Goal: Check status: Check status

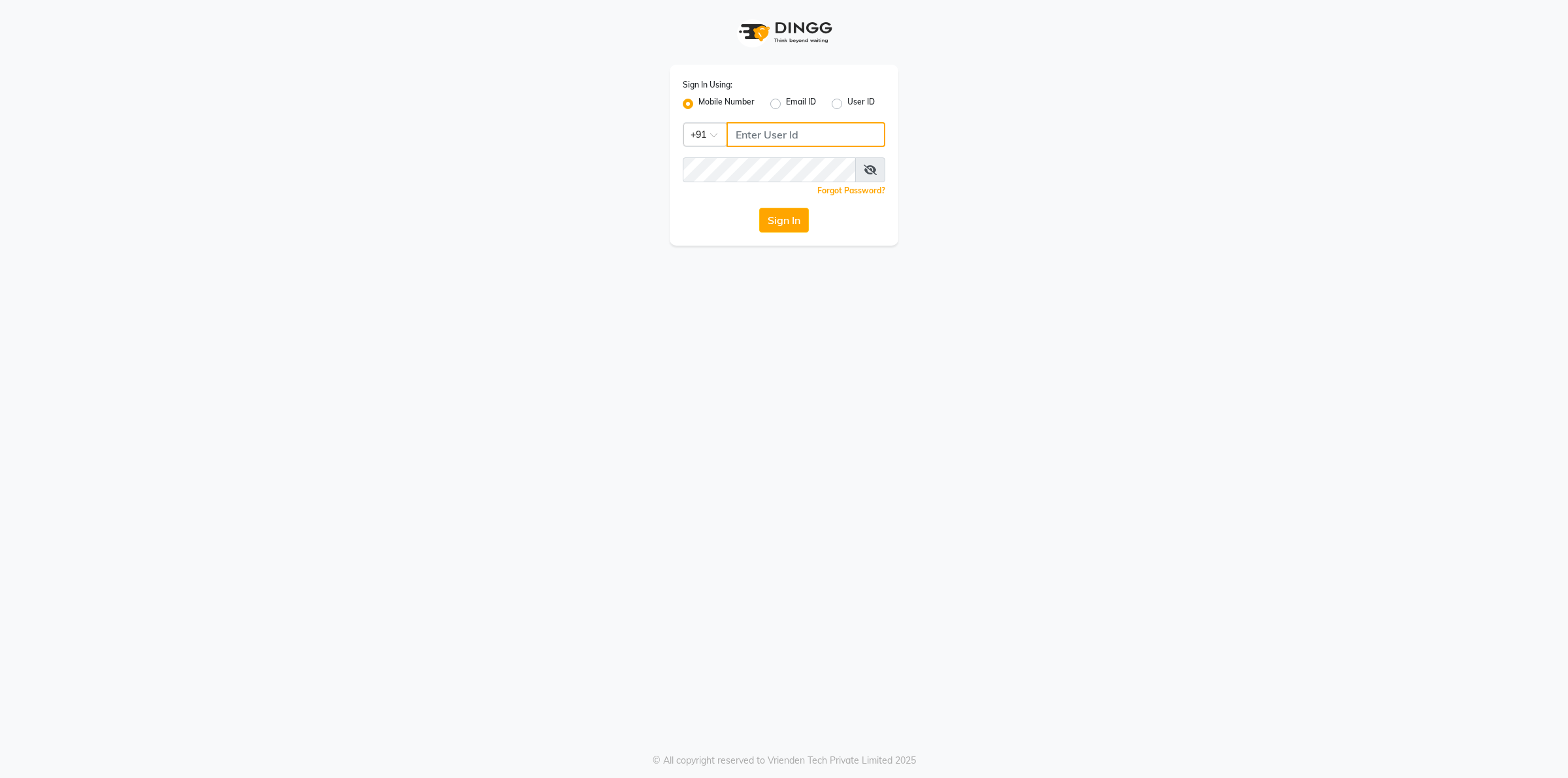
type input "9902729993"
click at [775, 228] on button "Sign In" at bounding box center [784, 220] width 50 height 25
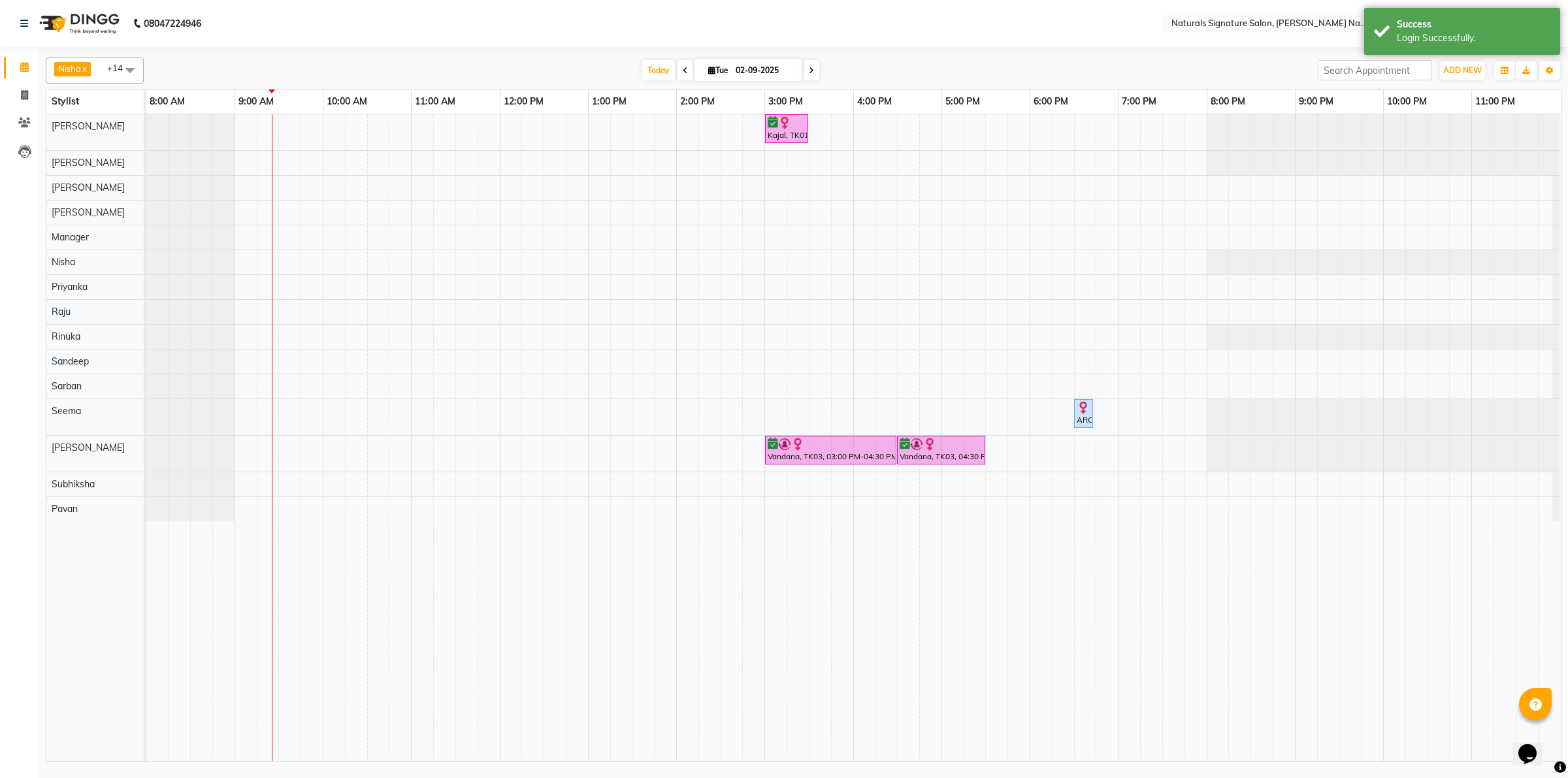
click at [811, 67] on icon at bounding box center [811, 70] width 5 height 8
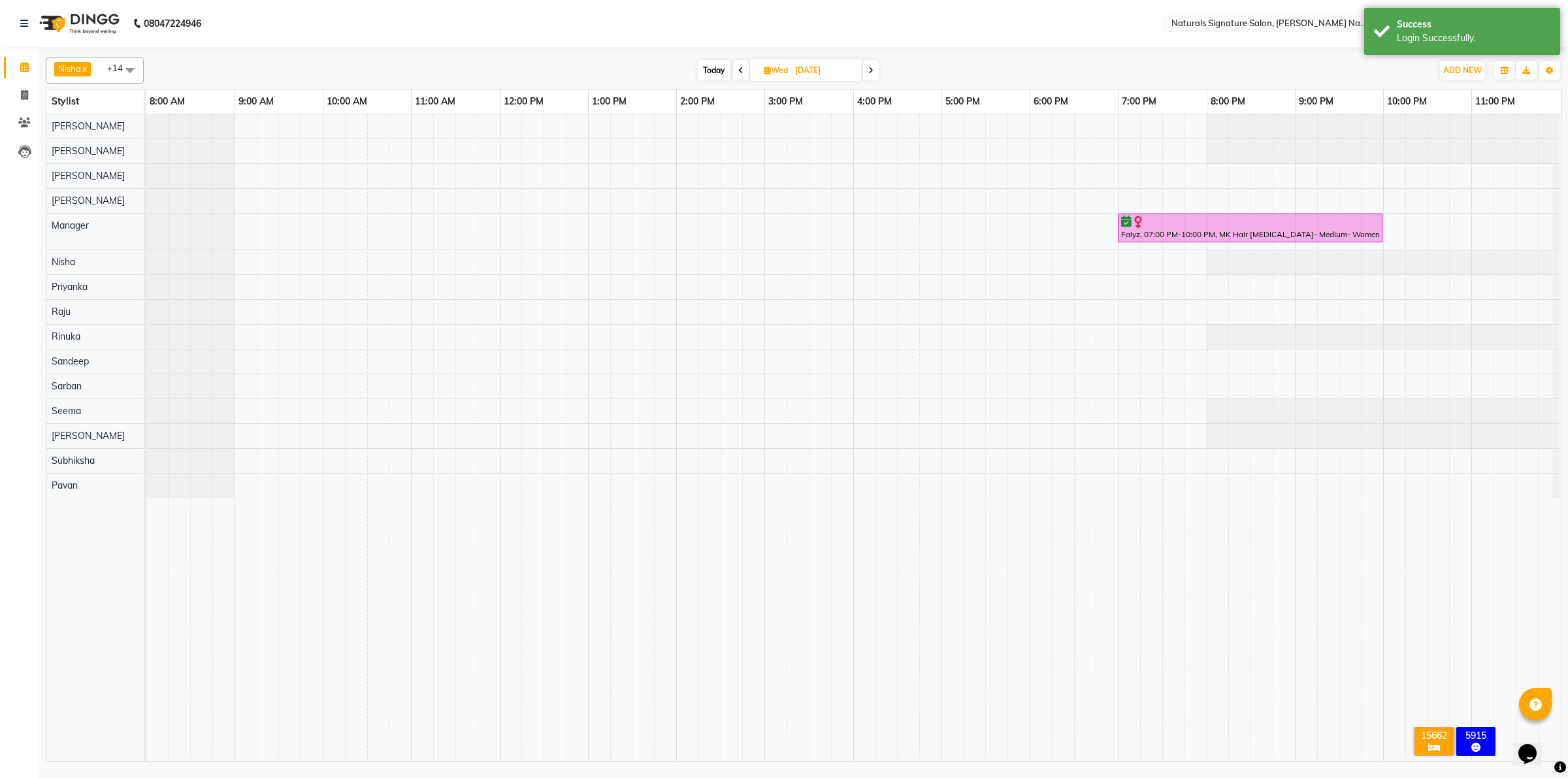
drag, startPoint x: 709, startPoint y: 68, endPoint x: 710, endPoint y: 74, distance: 6.1
click at [709, 68] on span "Today" at bounding box center [714, 70] width 33 height 20
type input "02-09-2025"
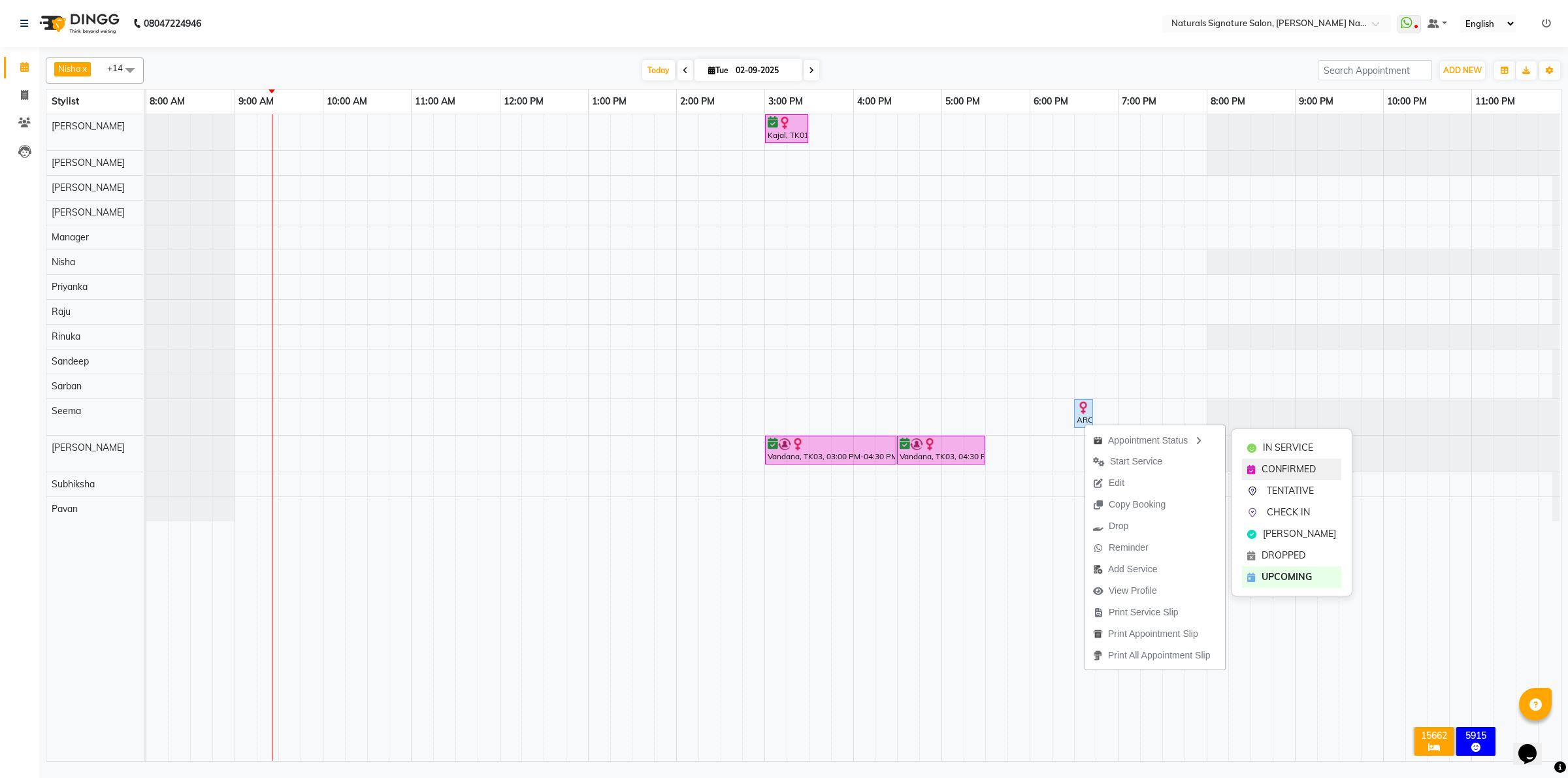
click at [1307, 458] on div "CONFIRMED" at bounding box center [1291, 469] width 99 height 21
